Goal: Complete application form

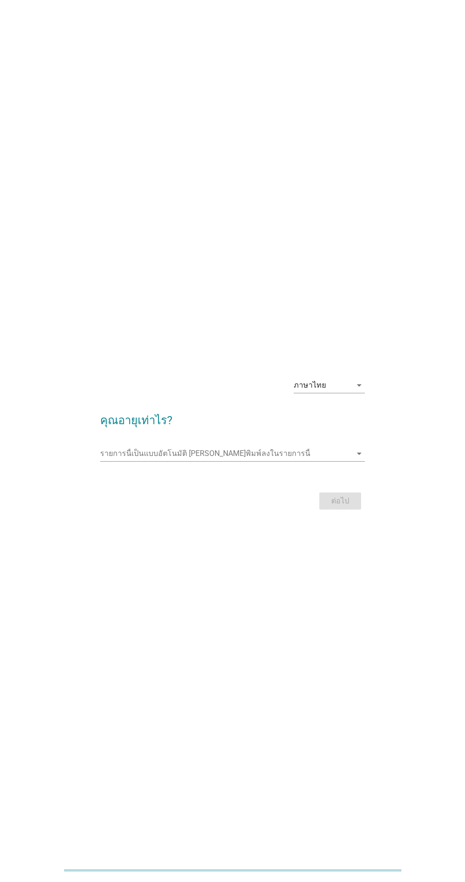
click at [351, 461] on div "รายการนี้เป็นแบบอัตโนมัติ [PERSON_NAME]พิมพ์ลงในรายการนี้ arrow_drop_down" at bounding box center [232, 453] width 264 height 15
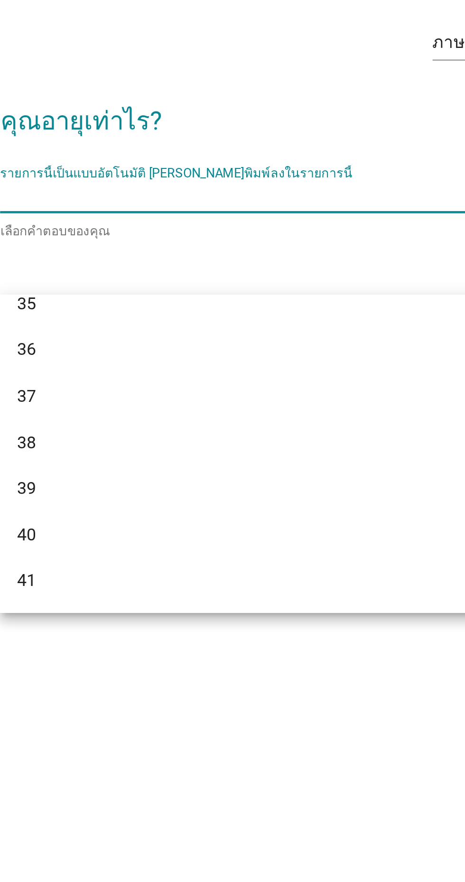
scroll to position [365, 0]
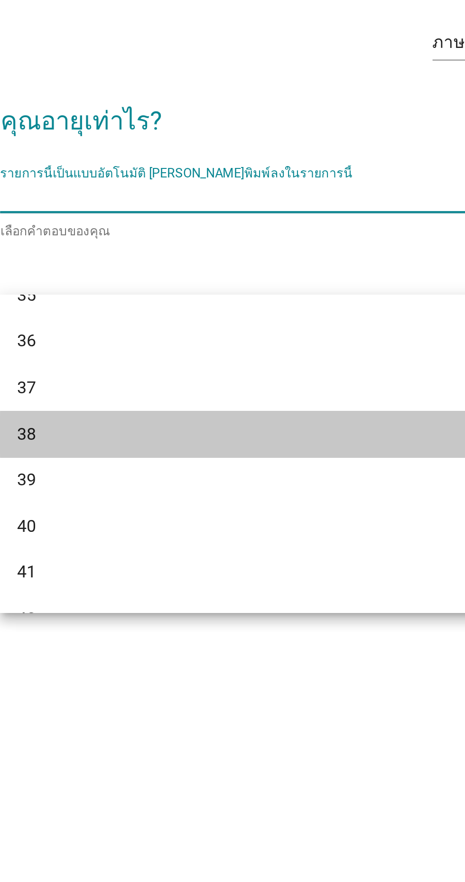
click at [121, 560] on div "38" at bounding box center [222, 558] width 228 height 11
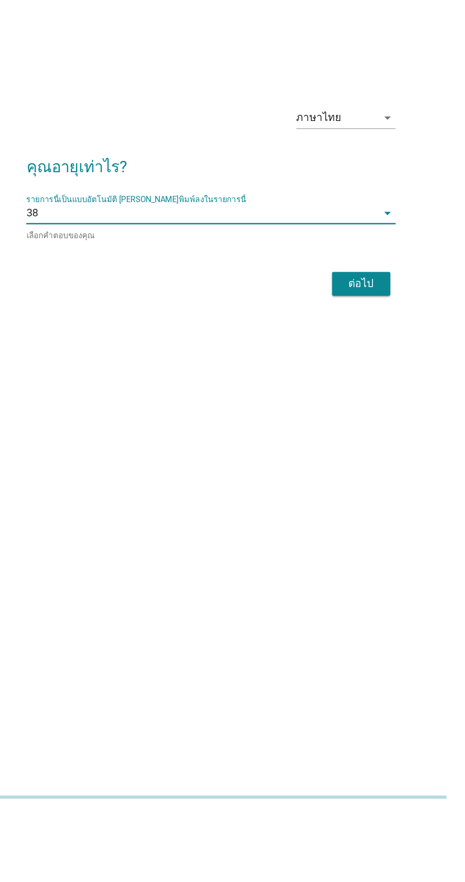
scroll to position [0, 0]
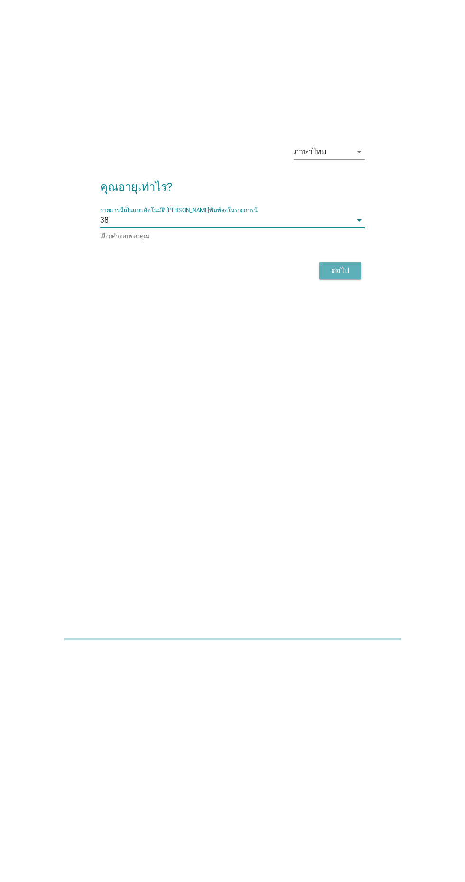
click at [349, 508] on div "ต่อไป" at bounding box center [340, 502] width 27 height 11
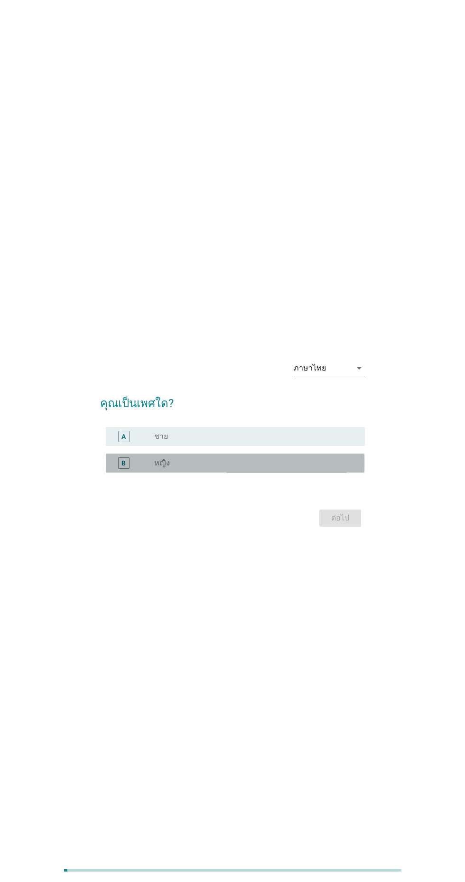
click at [229, 468] on div "radio_button_unchecked หญิง" at bounding box center [252, 462] width 196 height 9
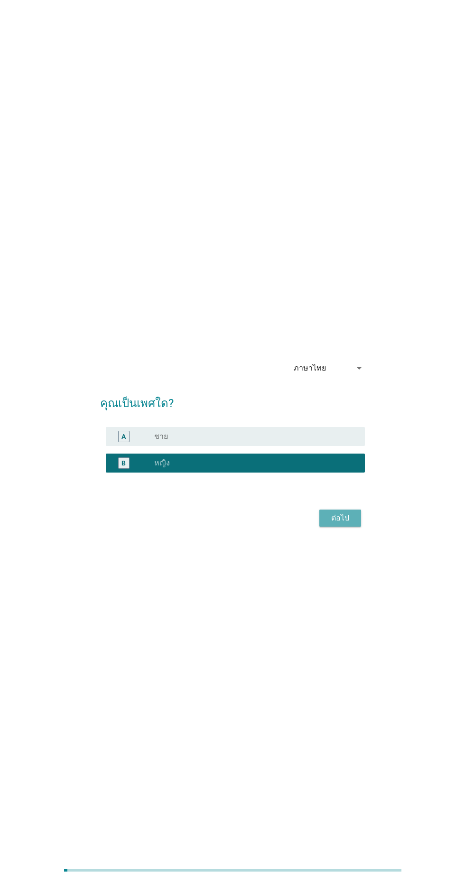
click at [342, 524] on div "ต่อไป" at bounding box center [340, 518] width 27 height 11
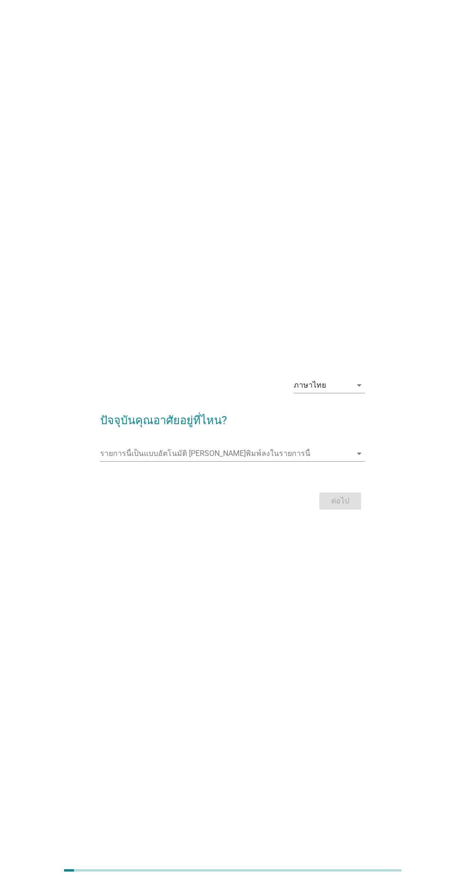
click at [244, 461] on input "รายการนี้เป็นแบบอัตโนมัติ คุณสามารถพิมพ์ลงในรายการนี้" at bounding box center [225, 453] width 251 height 15
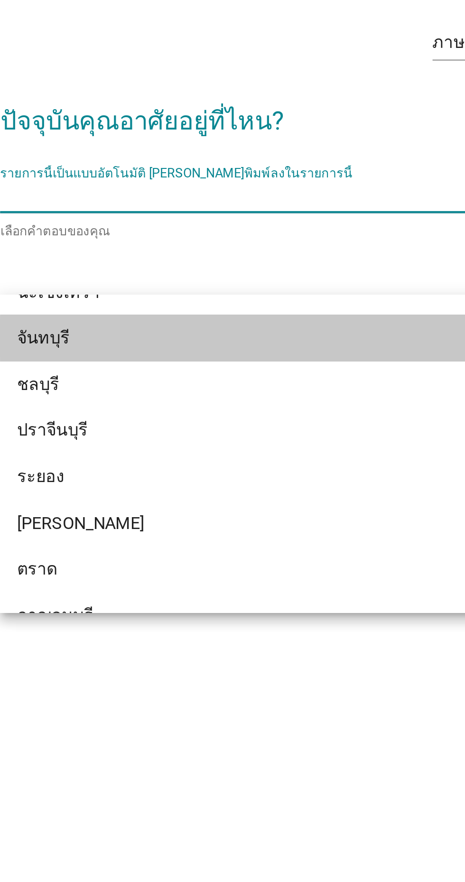
scroll to position [1093, 0]
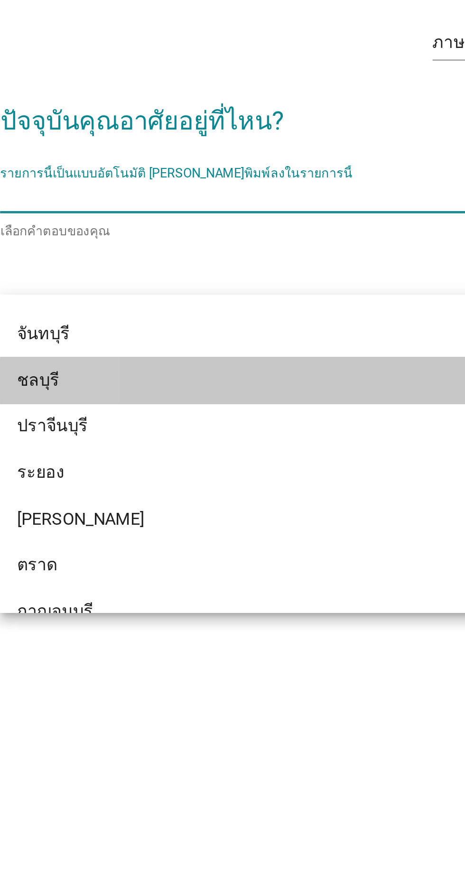
click at [128, 536] on div "ชลบุรี" at bounding box center [222, 534] width 228 height 11
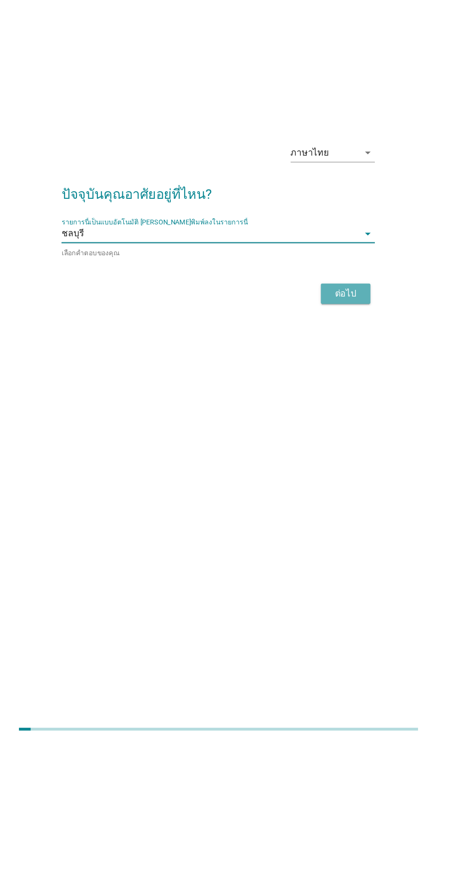
click at [349, 508] on div "ต่อไป" at bounding box center [340, 502] width 27 height 11
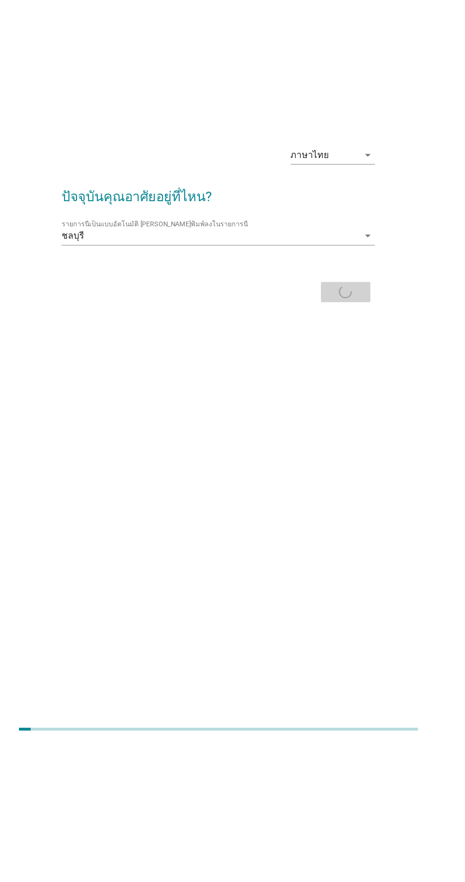
scroll to position [1, 0]
